Goal: Task Accomplishment & Management: Manage account settings

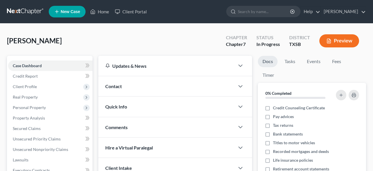
click at [353, 12] on link "[PERSON_NAME]" at bounding box center [343, 11] width 45 height 10
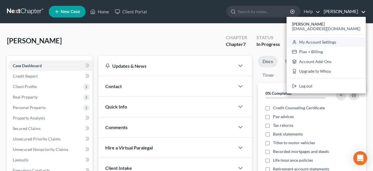
click at [321, 41] on link "My Account Settings" at bounding box center [326, 42] width 79 height 10
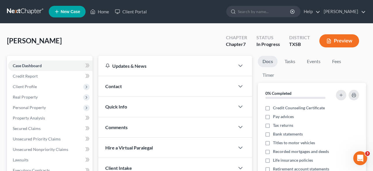
select select "80"
select select "24"
select select "45"
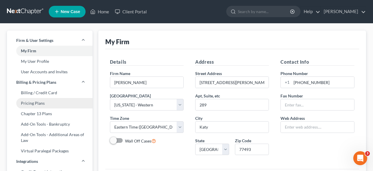
click at [37, 100] on link "Pricing Plans" at bounding box center [50, 103] width 86 height 10
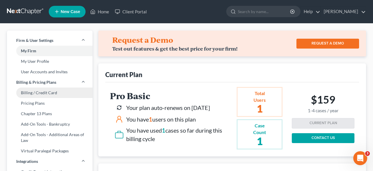
click at [45, 88] on link "Billing / Credit Card" at bounding box center [50, 92] width 86 height 10
select select "45"
